Goal: Obtain resource: Download file/media

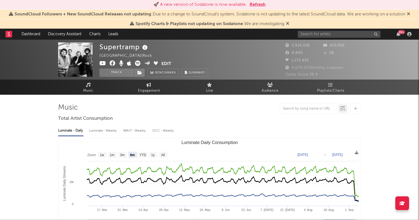
select select "6m"
click at [318, 34] on input "text" at bounding box center [338, 34] width 83 height 7
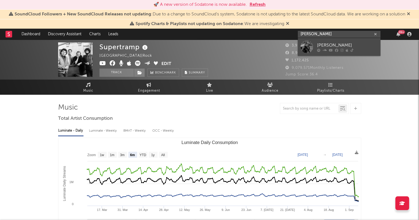
type input "[PERSON_NAME]"
click at [306, 44] on div at bounding box center [306, 47] width 12 height 12
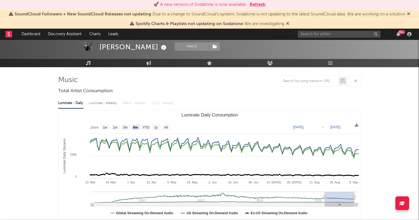
scroll to position [55, 0]
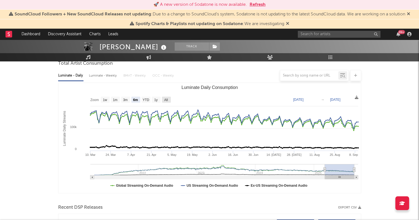
click at [169, 98] on rect "Luminate Daily Consumption" at bounding box center [166, 100] width 9 height 6
select select "All"
type input "[DATE]"
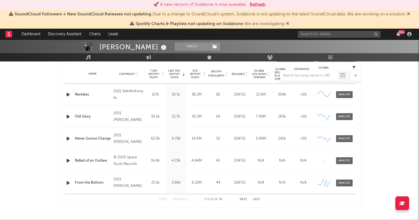
scroll to position [220, 0]
click at [348, 95] on div at bounding box center [344, 94] width 12 height 4
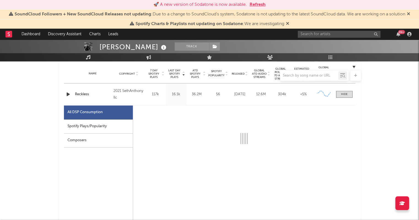
select select "6m"
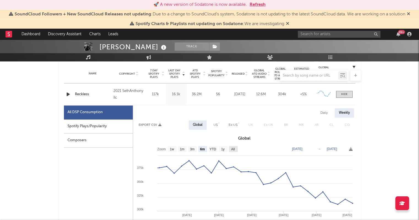
click at [234, 149] on text "All" at bounding box center [233, 149] width 4 height 4
select select "All"
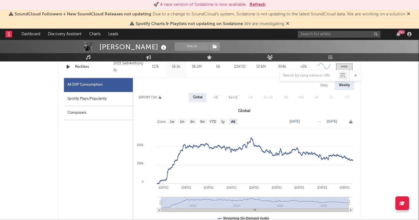
scroll to position [240, 0]
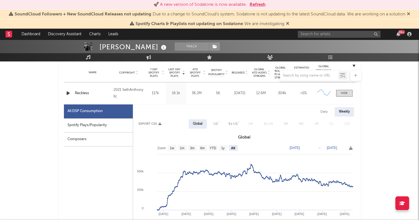
scroll to position [212, 0]
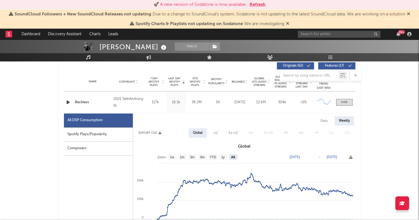
click at [156, 132] on button "Export CSV" at bounding box center [149, 132] width 23 height 3
click at [342, 99] on span at bounding box center [344, 102] width 17 height 7
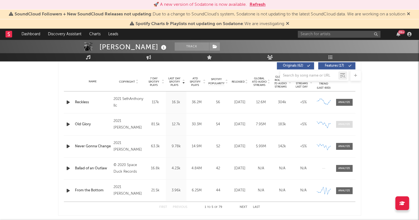
click at [343, 123] on div at bounding box center [344, 124] width 12 height 4
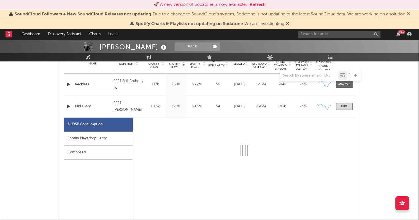
scroll to position [240, 0]
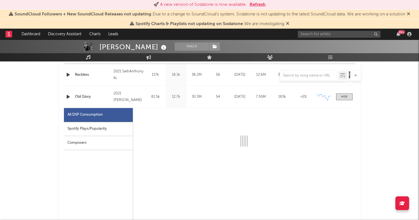
select select "6m"
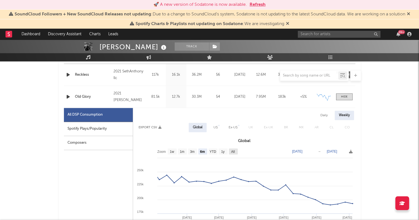
click at [232, 151] on text "All" at bounding box center [233, 152] width 4 height 4
select select "All"
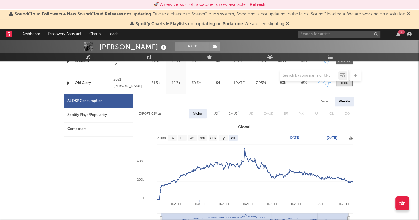
scroll to position [262, 0]
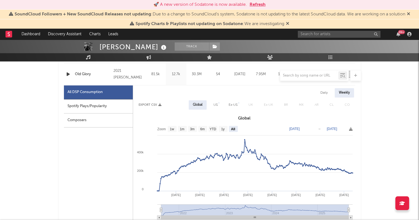
click at [153, 105] on button "Export CSV" at bounding box center [149, 104] width 23 height 3
type input "[DATE]"
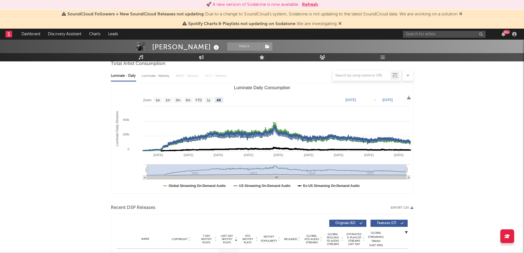
scroll to position [55, 0]
click at [154, 77] on div at bounding box center [262, 75] width 303 height 11
click at [156, 76] on div at bounding box center [262, 75] width 303 height 11
click at [408, 97] on icon at bounding box center [409, 97] width 4 height 4
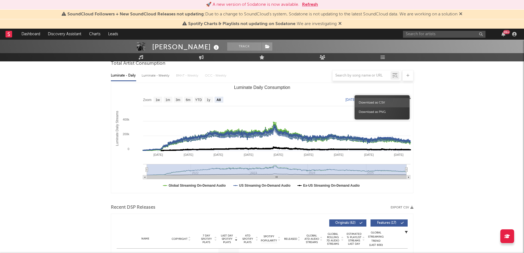
click at [386, 103] on span "Download as CSV" at bounding box center [382, 102] width 55 height 9
